Goal: Download file/media

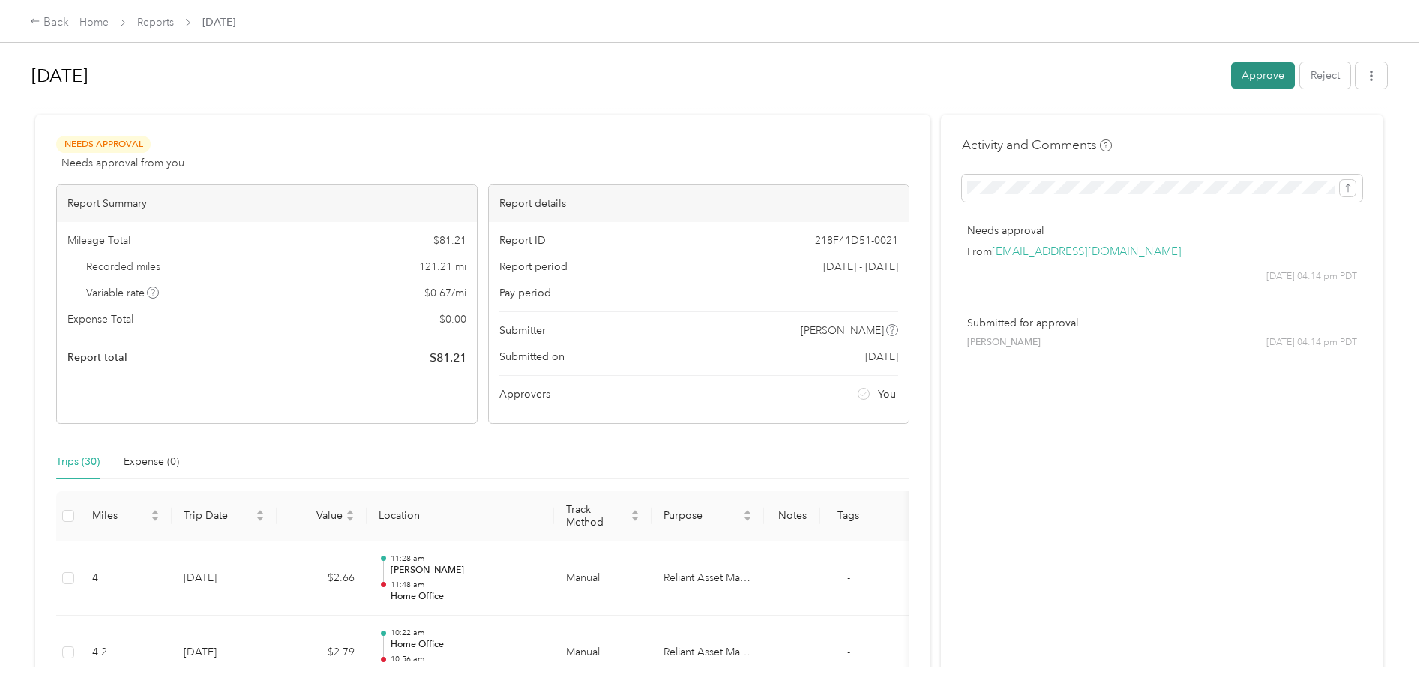
click at [1259, 79] on button "Approve" at bounding box center [1263, 75] width 64 height 26
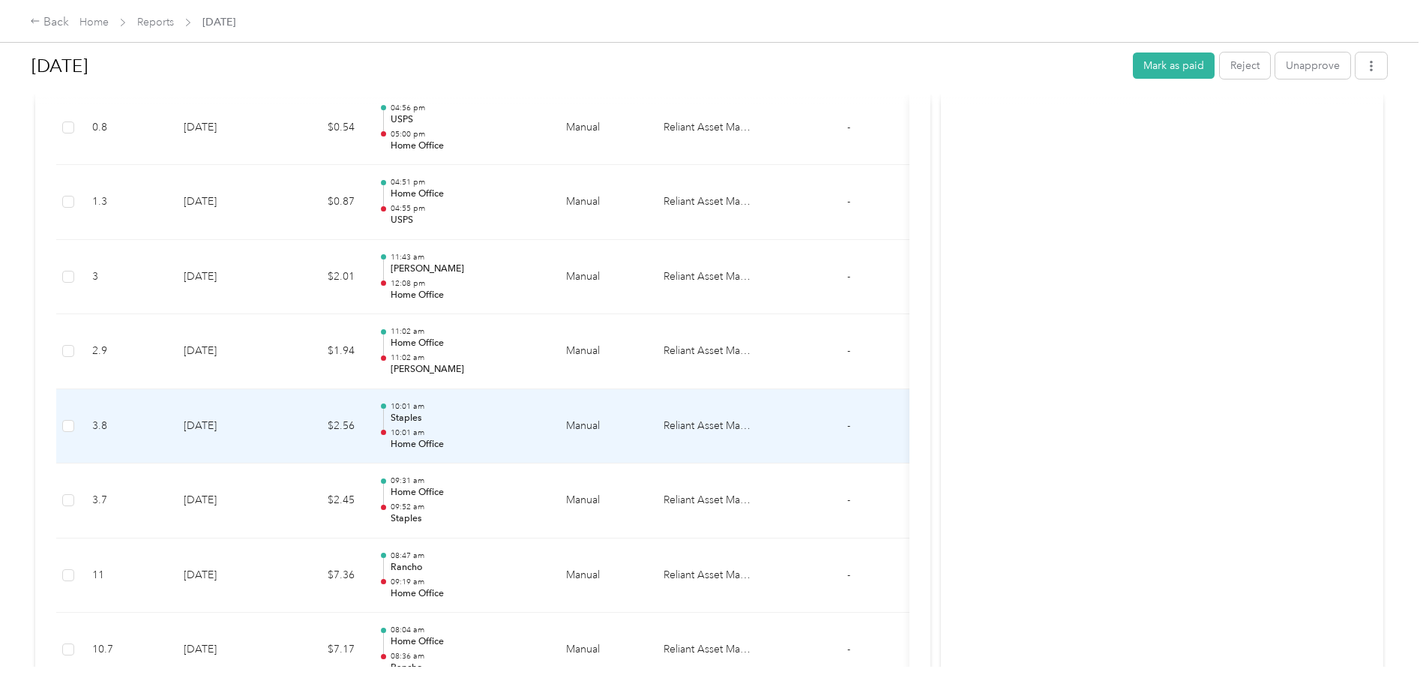
scroll to position [675, 0]
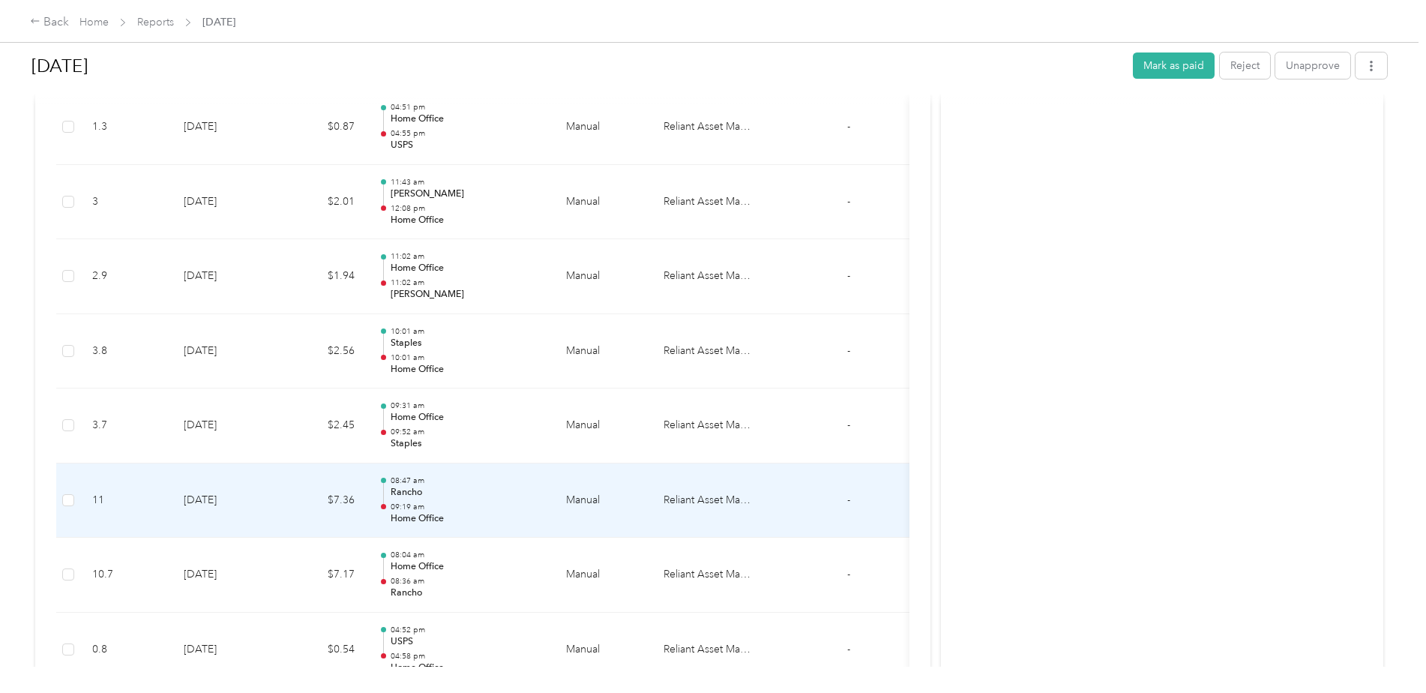
click at [420, 490] on p "Rancho" at bounding box center [466, 492] width 151 height 13
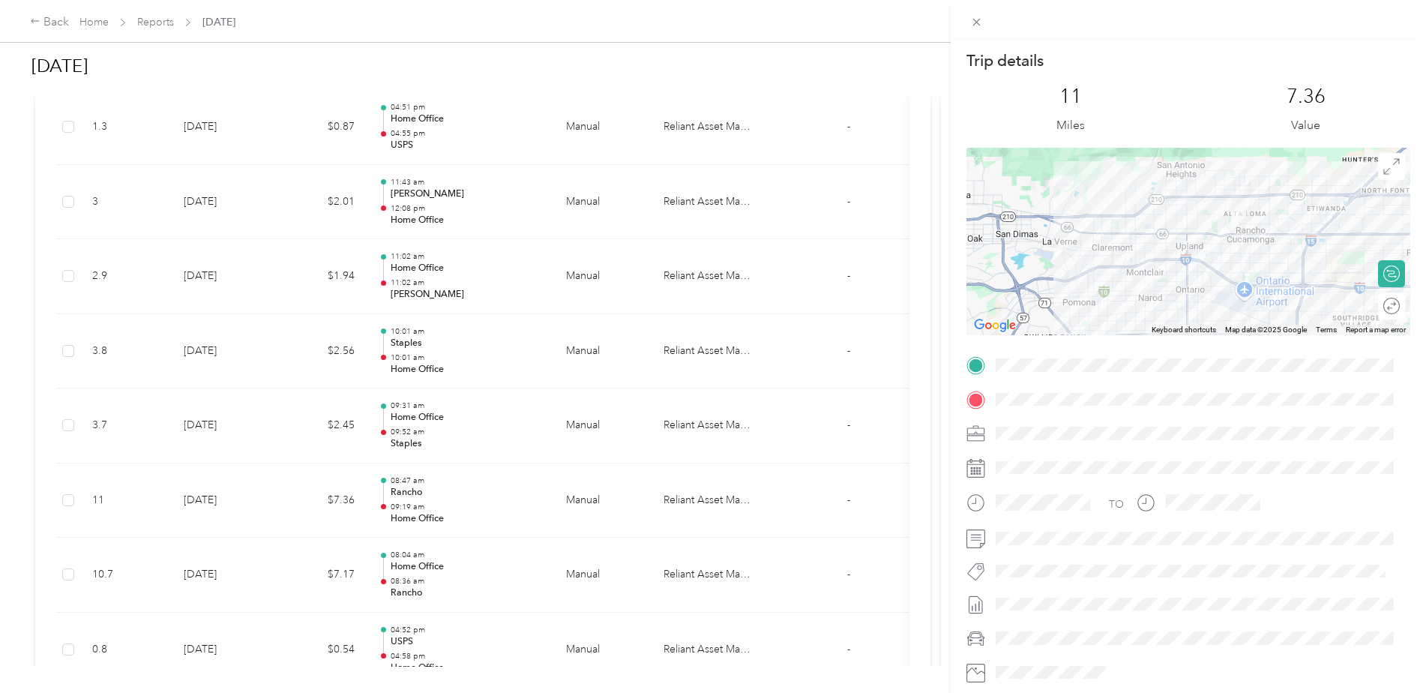
click at [569, 588] on div "Trip details This trip cannot be edited because it is either under review, appr…" at bounding box center [713, 346] width 1426 height 693
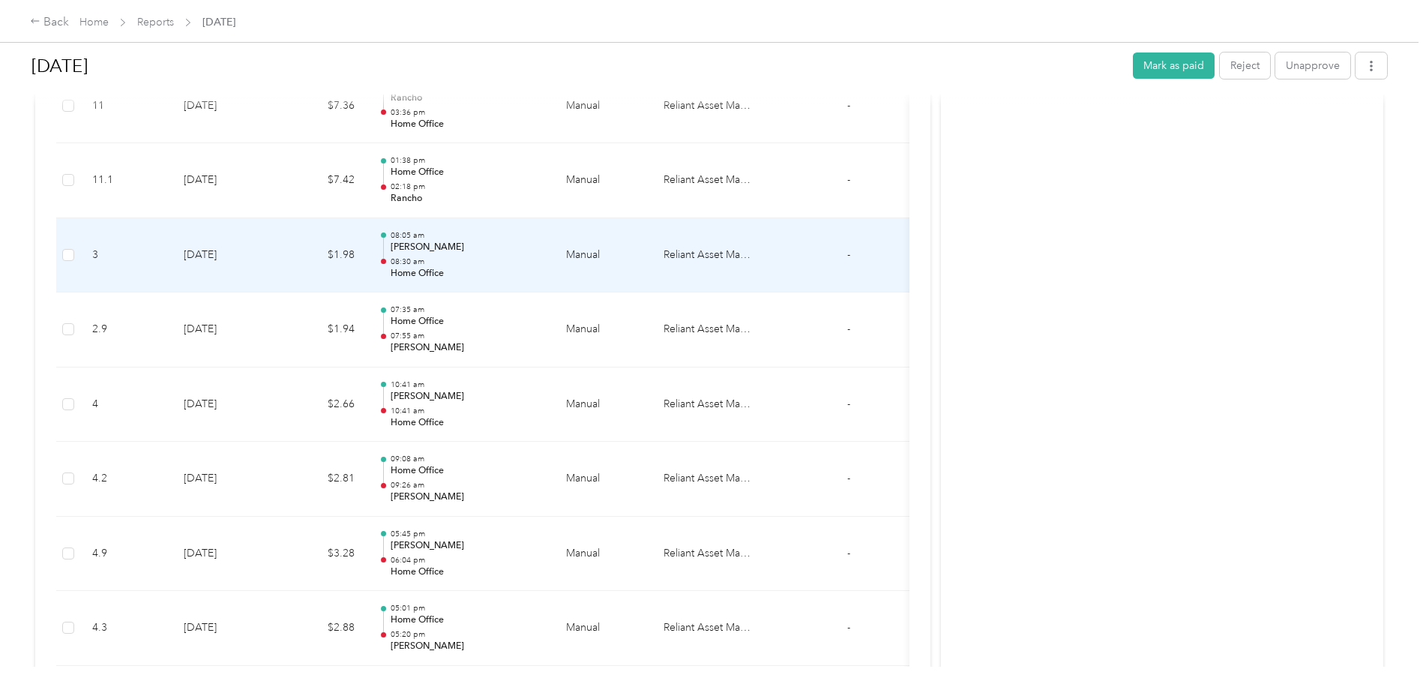
scroll to position [1874, 0]
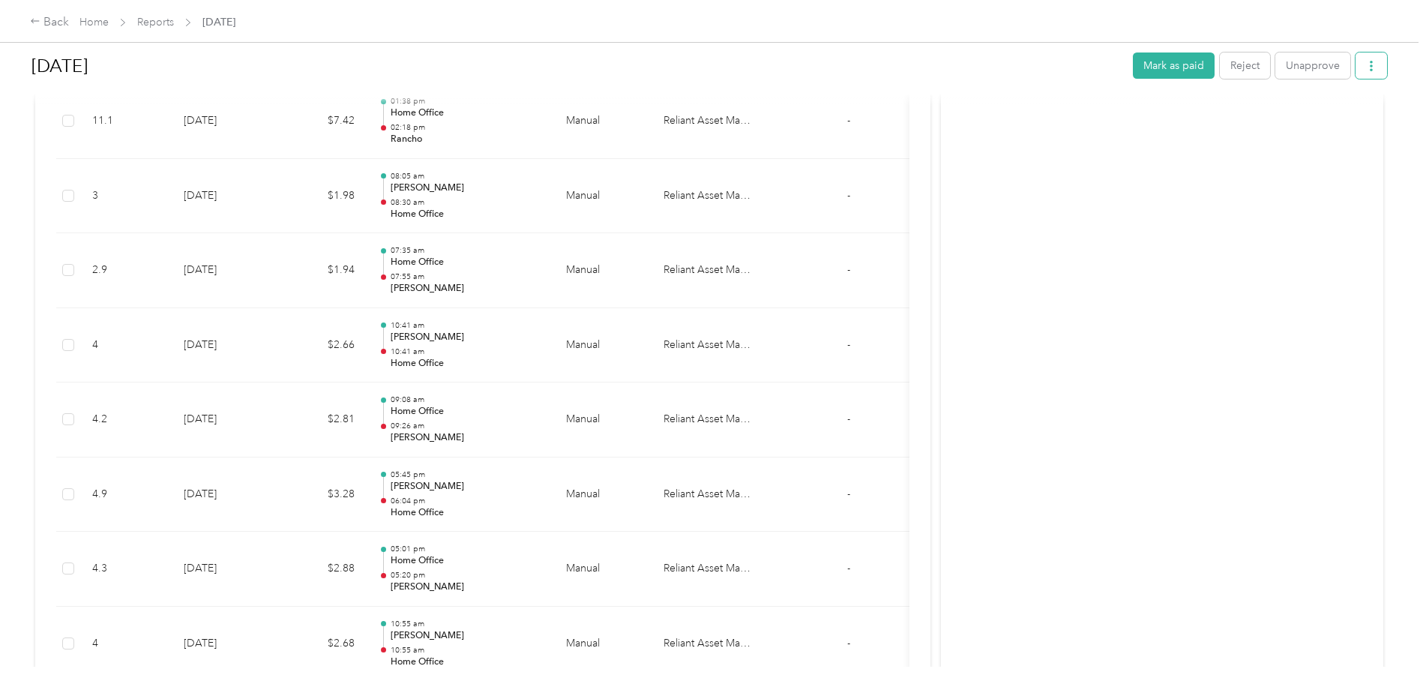
click at [1380, 65] on button "button" at bounding box center [1371, 65] width 31 height 26
click at [1331, 121] on span "Download" at bounding box center [1324, 121] width 49 height 16
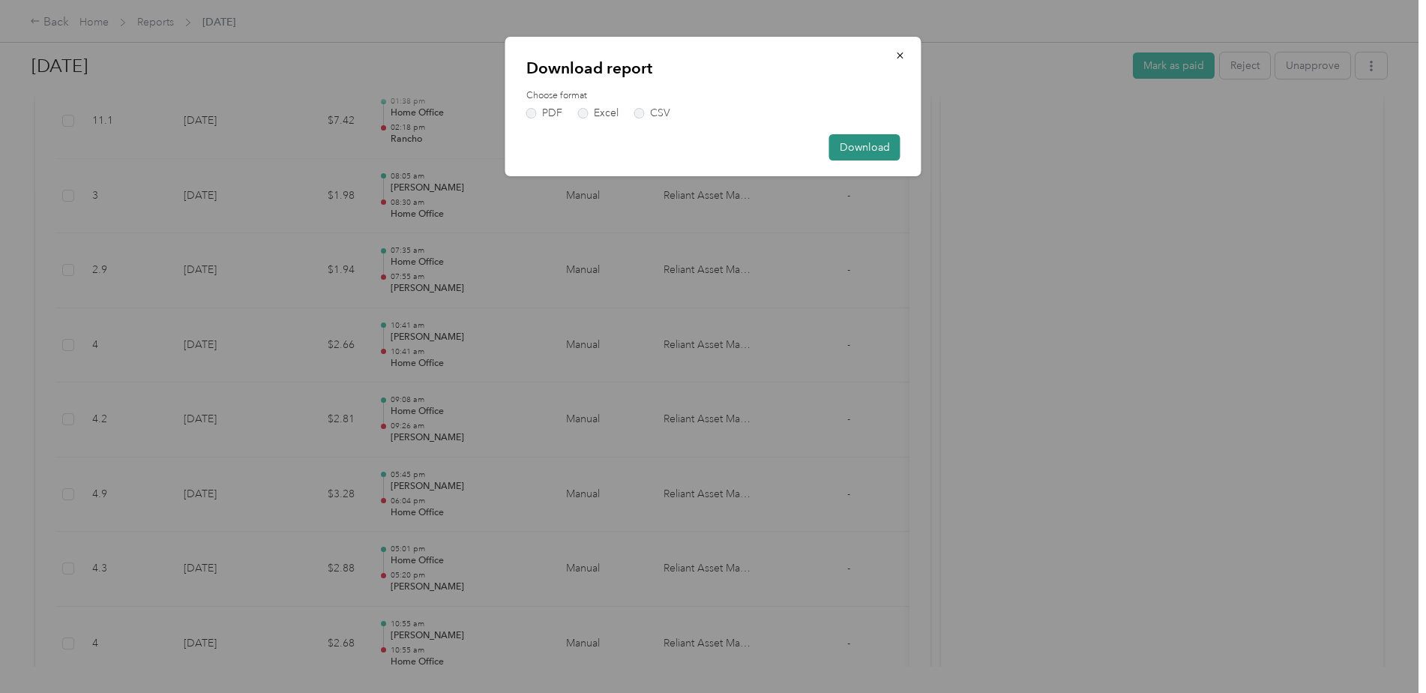
click at [868, 144] on button "Download" at bounding box center [864, 147] width 71 height 26
